Goal: Transaction & Acquisition: Purchase product/service

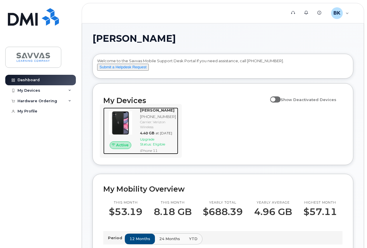
click at [155, 146] on div "Upgrade Status: Eligible" at bounding box center [158, 142] width 36 height 10
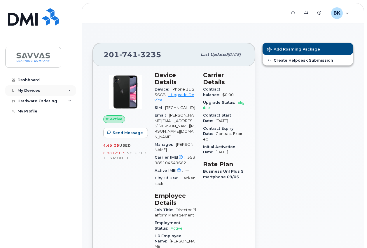
click at [70, 90] on icon at bounding box center [69, 90] width 3 height 3
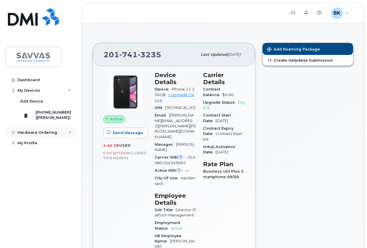
click at [69, 134] on icon at bounding box center [69, 132] width 3 height 3
click at [29, 146] on div "New Order" at bounding box center [31, 143] width 22 height 5
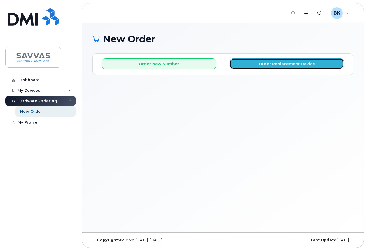
click at [285, 65] on button "Order Replacement Device" at bounding box center [287, 63] width 114 height 11
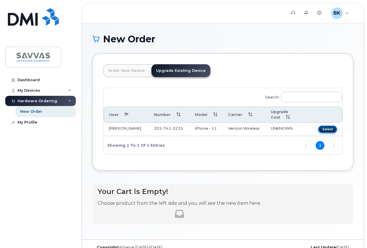
click at [328, 125] on button "Select" at bounding box center [327, 128] width 19 height 7
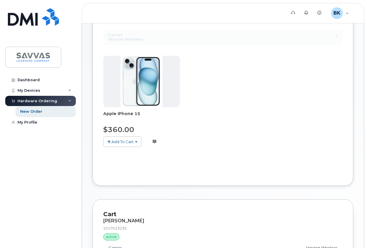
scroll to position [58, 0]
click at [122, 141] on span "Add To Cart" at bounding box center [122, 141] width 22 height 5
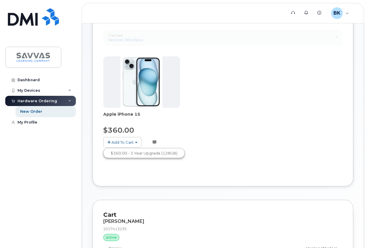
scroll to position [62, 0]
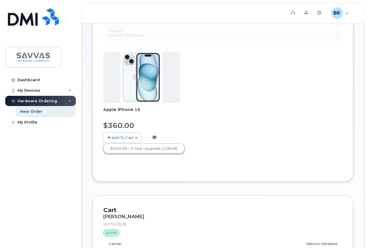
click at [107, 137] on span "button" at bounding box center [108, 138] width 3 height 4
click at [121, 148] on link "$360.00 - 3 Year Upgrade (128GB)" at bounding box center [144, 148] width 78 height 7
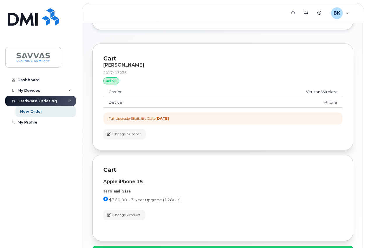
scroll to position [121, 0]
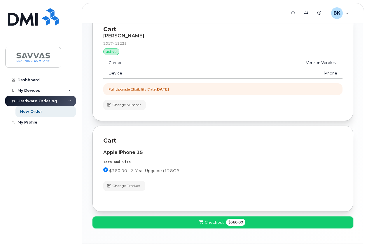
drag, startPoint x: 235, startPoint y: 221, endPoint x: 205, endPoint y: 168, distance: 60.6
click at [205, 168] on div "Cart BORIS KERDMAN 2017413235 active suspended Carrier Verizon Wireless Device …" at bounding box center [222, 121] width 261 height 214
click at [119, 186] on span "Change Product" at bounding box center [126, 185] width 28 height 5
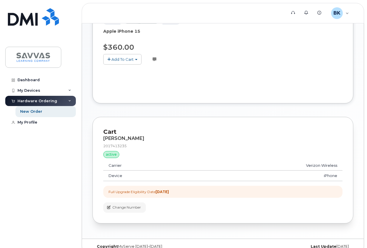
scroll to position [150, 0]
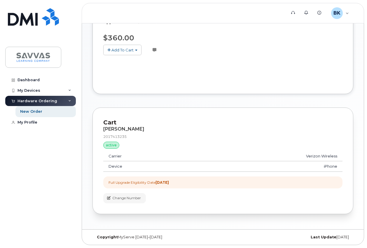
click at [109, 48] on span "button" at bounding box center [108, 50] width 3 height 4
click at [126, 60] on link "$360.00 - 3 Year Upgrade (128GB)" at bounding box center [144, 60] width 78 height 7
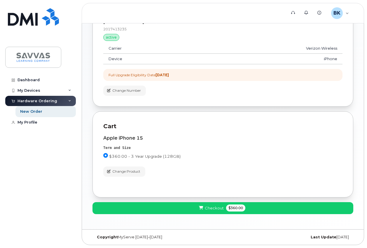
scroll to position [135, 0]
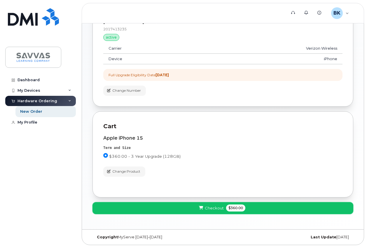
click at [212, 206] on span "Checkout" at bounding box center [214, 208] width 19 height 6
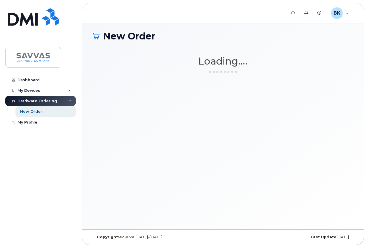
scroll to position [1, 0]
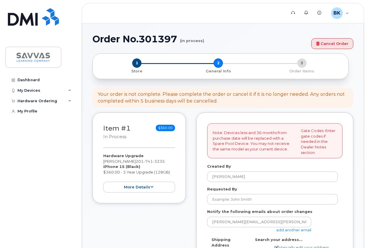
select select
click at [153, 186] on button "more details" at bounding box center [139, 186] width 72 height 11
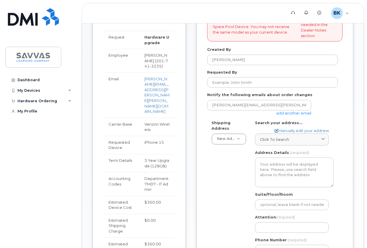
scroll to position [233, 0]
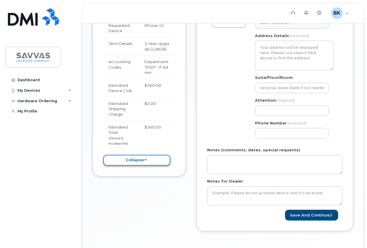
click at [140, 155] on button "collapse" at bounding box center [136, 160] width 67 height 11
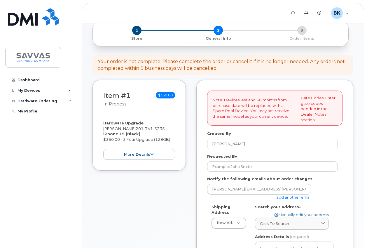
scroll to position [29, 0]
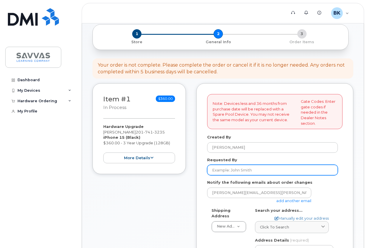
click at [212, 170] on input "Requested By" at bounding box center [272, 170] width 131 height 11
type input "[PERSON_NAME]"
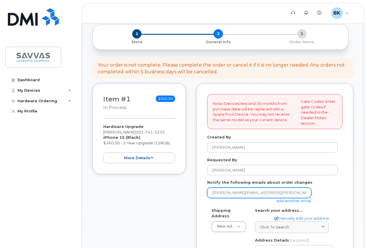
type input "[EMAIL_ADDRESS][DOMAIN_NAME]"
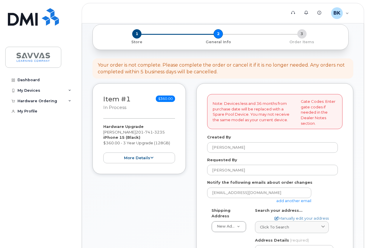
type input "[STREET_ADDRESS]"
type input "2017413235"
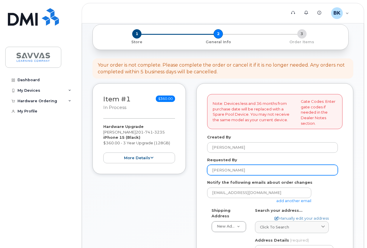
select select
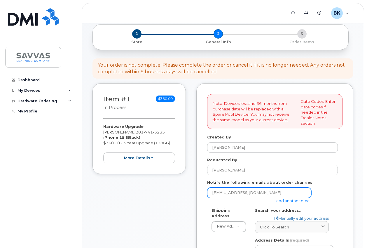
drag, startPoint x: 215, startPoint y: 192, endPoint x: 298, endPoint y: 191, distance: 83.2
click at [298, 191] on input "bkerdman@gmail.com" at bounding box center [259, 192] width 104 height 11
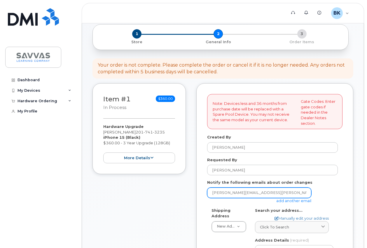
drag, startPoint x: 228, startPoint y: 192, endPoint x: 233, endPoint y: 198, distance: 7.9
click at [227, 192] on input "boris.kmerdman@savvas.com" at bounding box center [259, 192] width 104 height 11
type input "[PERSON_NAME][EMAIL_ADDRESS][PERSON_NAME][PERSON_NAME][DOMAIN_NAME]"
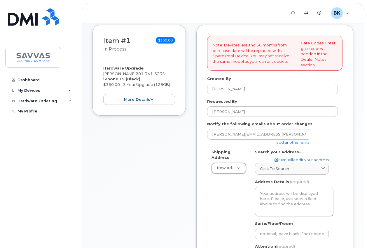
scroll to position [117, 0]
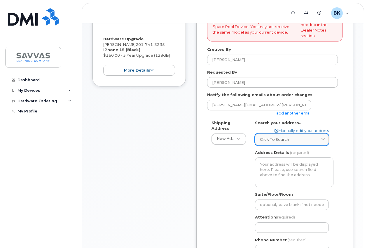
click at [322, 139] on icon at bounding box center [323, 139] width 4 height 4
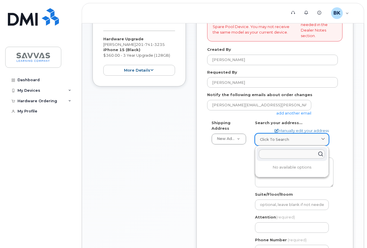
click at [322, 139] on icon at bounding box center [323, 139] width 4 height 4
click at [209, 174] on div "Shipping Address New Address New Address 1667 Crestline Drive, Atlanta, GA 3034…" at bounding box center [272, 189] width 131 height 139
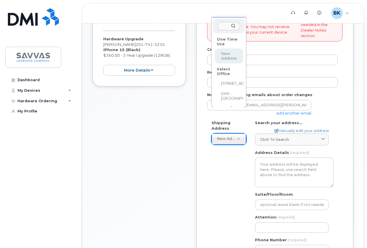
select select
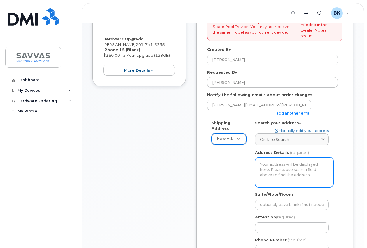
click at [279, 174] on textarea "Address Details" at bounding box center [294, 172] width 78 height 30
click at [265, 162] on textarea "Address Details" at bounding box center [294, 172] width 78 height 30
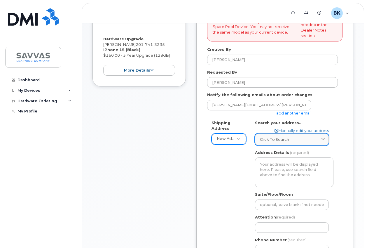
click at [279, 139] on span "Click to search" at bounding box center [274, 140] width 29 height 6
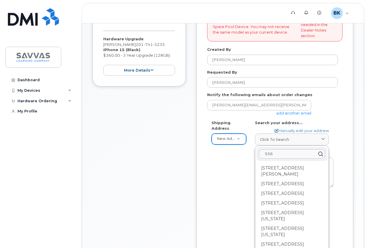
type input "556 Plympton St"
type input "[PERSON_NAME]"
type input "2017413235"
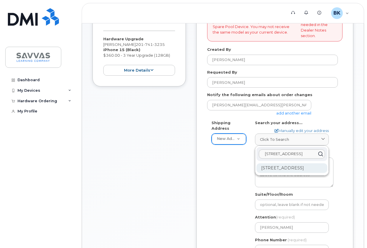
click at [285, 173] on div "556 Plympton St New Milford NJ 07646-2013" at bounding box center [291, 168] width 71 height 10
select select
type textarea "556 Plympton St NEW MILFORD NJ 07646-2013 UNITED STATES"
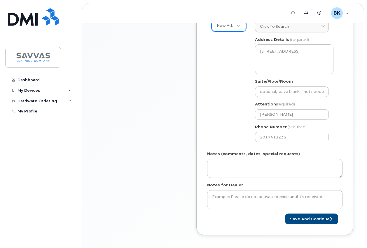
scroll to position [233, 0]
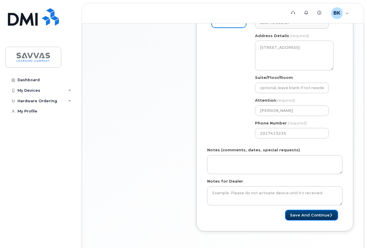
drag, startPoint x: 306, startPoint y: 214, endPoint x: 245, endPoint y: 211, distance: 61.1
click at [245, 211] on div "Save and Continue" at bounding box center [274, 214] width 135 height 11
click at [305, 215] on button "Save and Continue" at bounding box center [311, 214] width 53 height 11
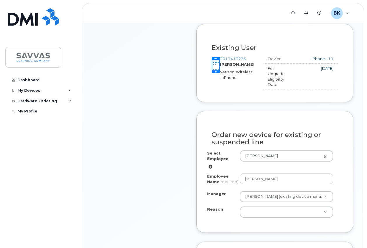
scroll to position [233, 0]
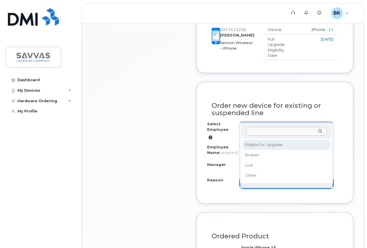
select select "eligible_for_upgrade"
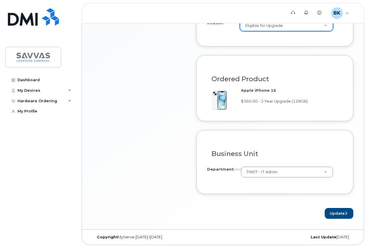
scroll to position [398, 0]
click at [337, 212] on button "Update" at bounding box center [339, 213] width 29 height 11
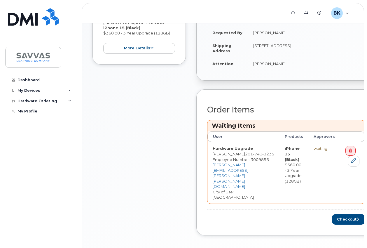
scroll to position [173, 0]
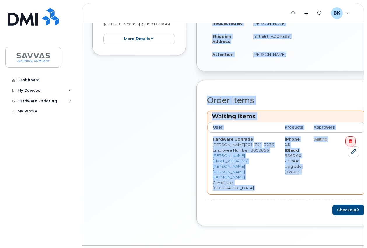
click at [82, 242] on div "Support Alerts Knowledge Base BK Boris Kerdman Employee English Français Sign o…" at bounding box center [223, 47] width 282 height 395
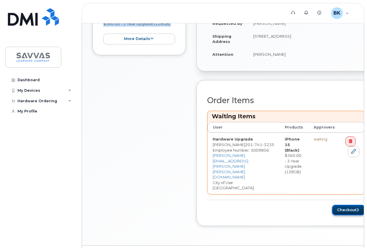
click at [335, 205] on button "Checkout" at bounding box center [348, 210] width 33 height 11
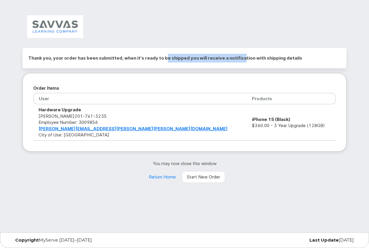
drag, startPoint x: 163, startPoint y: 57, endPoint x: 238, endPoint y: 55, distance: 74.4
click at [238, 55] on h2 "Thank you, your order has been submitted, when it's ready to be shipped you wil…" at bounding box center [184, 58] width 312 height 9
click at [164, 177] on link "Return Home" at bounding box center [162, 177] width 37 height 12
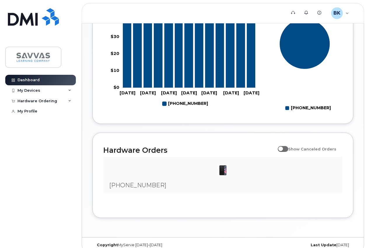
scroll to position [238, 0]
